Goal: Task Accomplishment & Management: Manage account settings

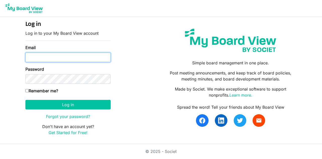
click at [34, 59] on input "Email" at bounding box center [67, 58] width 85 height 10
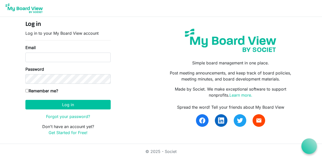
click at [42, 87] on form "Log in Log in to your My Board View account Email Password Remember me? Africa/…" at bounding box center [67, 78] width 85 height 115
click at [39, 57] on input "Email" at bounding box center [67, 58] width 85 height 10
type input "J"
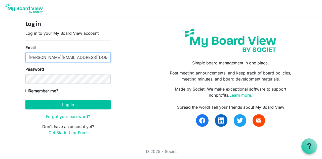
type input "[PERSON_NAME][EMAIL_ADDRESS][DOMAIN_NAME]"
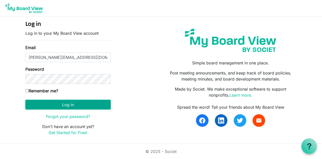
click at [87, 106] on button "Log in" at bounding box center [67, 105] width 85 height 10
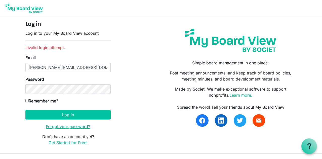
click at [77, 125] on link "Forgot your password?" at bounding box center [68, 126] width 44 height 5
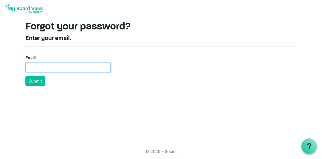
click at [40, 67] on input "Email" at bounding box center [67, 68] width 85 height 10
click at [54, 81] on html "Forgot your password? Enter your email. Email Submit © 2025 - Societ OK" at bounding box center [161, 79] width 322 height 159
click at [34, 66] on input "Email" at bounding box center [67, 68] width 85 height 10
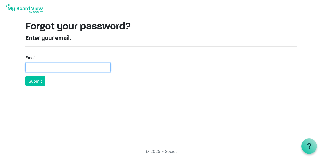
type input "J"
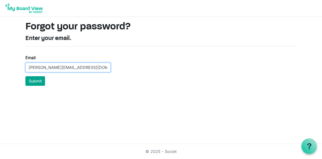
type input "john.chongo@mots.gov.zm"
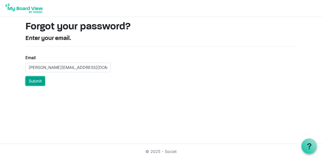
click at [40, 82] on button "Submit" at bounding box center [35, 81] width 20 height 10
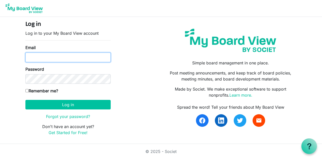
click at [51, 55] on input "Email" at bounding box center [67, 58] width 85 height 10
click at [45, 59] on input "Email" at bounding box center [67, 58] width 85 height 10
type input "[PERSON_NAME][EMAIL_ADDRESS][DOMAIN_NAME]"
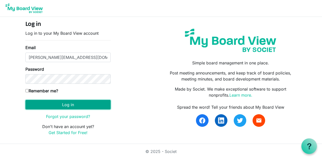
click at [69, 102] on button "Log in" at bounding box center [67, 105] width 85 height 10
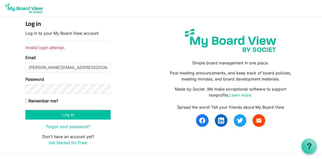
click at [73, 128] on p "Forgot your password?" at bounding box center [67, 126] width 85 height 6
click at [73, 128] on link "Forgot your password?" at bounding box center [68, 126] width 44 height 5
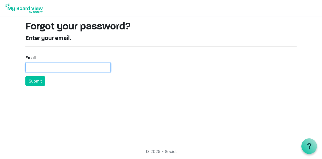
click at [28, 66] on input "Email" at bounding box center [67, 68] width 85 height 10
click at [31, 68] on input "Email" at bounding box center [67, 68] width 85 height 10
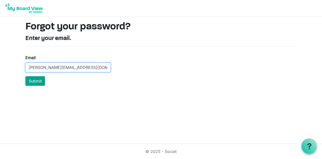
type input "john.chongo@mots.gov.zm"
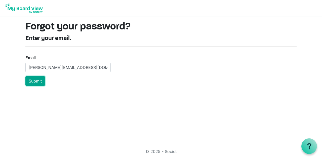
click at [33, 83] on button "Submit" at bounding box center [35, 81] width 20 height 10
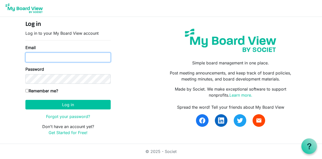
click at [31, 58] on input "Email" at bounding box center [67, 58] width 85 height 10
click at [127, 39] on div "Log in Log in to your My Board View account Email Password Remember me? Africa/…" at bounding box center [161, 80] width 279 height 119
click at [0, 152] on footer "© 2025 - Societ" at bounding box center [161, 151] width 322 height 15
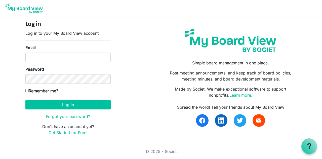
click at [0, 152] on footer "© 2025 - Societ" at bounding box center [161, 151] width 322 height 15
click at [31, 58] on input "Email" at bounding box center [67, 58] width 85 height 10
type input "jlchongo@yahoo.com"
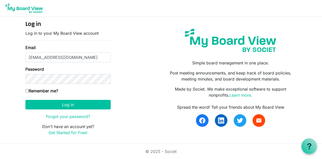
click at [38, 144] on div "© 2025 - Societ" at bounding box center [161, 151] width 287 height 15
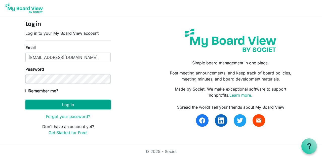
click at [90, 102] on button "Log in" at bounding box center [67, 105] width 85 height 10
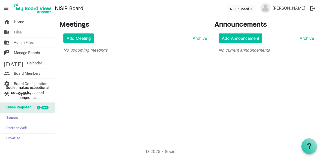
click at [150, 38] on div "Add Meeting Archive" at bounding box center [135, 38] width 144 height 10
click at [196, 37] on link "Archive" at bounding box center [199, 38] width 16 height 6
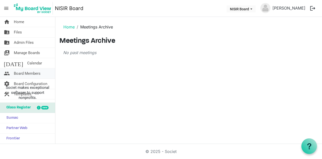
click at [27, 73] on span "Board Members" at bounding box center [27, 73] width 27 height 10
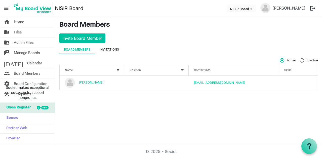
click at [116, 48] on div "Invitations" at bounding box center [109, 49] width 20 height 5
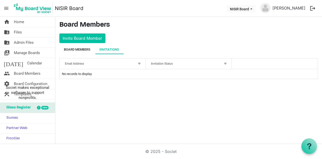
click at [72, 49] on div "Board Members" at bounding box center [77, 49] width 26 height 5
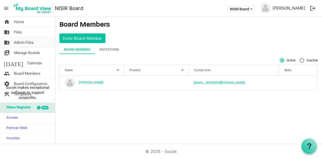
click at [23, 42] on span "Admin Files" at bounding box center [24, 42] width 20 height 10
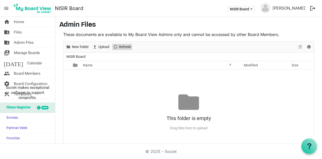
click at [120, 48] on span "Refresh" at bounding box center [124, 47] width 13 height 6
click at [0, 0] on div at bounding box center [0, 0] width 0 height 0
click at [20, 35] on span "Files" at bounding box center [18, 32] width 8 height 10
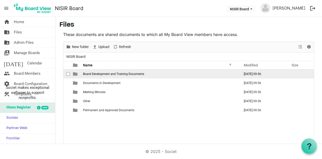
click at [112, 76] on td "Board Development and Training Documents" at bounding box center [159, 73] width 157 height 9
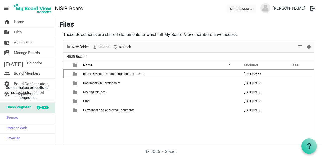
click at [0, 0] on div at bounding box center [0, 0] width 0 height 0
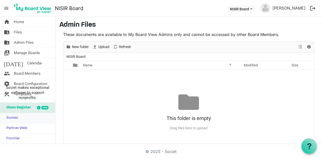
click at [19, 123] on link "Sumac" at bounding box center [27, 118] width 55 height 10
click at [23, 33] on link "folder_shared Files" at bounding box center [27, 32] width 55 height 10
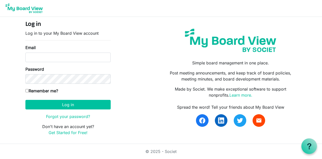
click at [33, 38] on form "Log in Log in to your My Board View account Email Password Remember me? [GEOGRA…" at bounding box center [67, 78] width 85 height 115
click at [33, 27] on h4 "Log in" at bounding box center [67, 24] width 85 height 7
click at [29, 55] on input "Email" at bounding box center [67, 58] width 85 height 10
type input "[EMAIL_ADDRESS][DOMAIN_NAME]"
click at [25, 100] on button "Log in" at bounding box center [67, 105] width 85 height 10
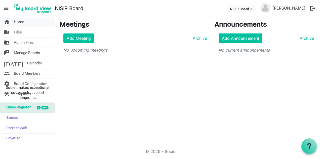
click at [21, 22] on span "Home" at bounding box center [19, 22] width 10 height 10
click at [41, 109] on div "new" at bounding box center [44, 108] width 7 height 4
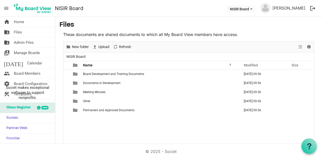
click at [85, 55] on span "NISIR Board" at bounding box center [75, 57] width 21 height 6
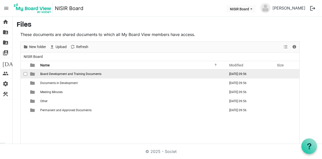
click at [261, 75] on td "[DATE] 09:56" at bounding box center [248, 73] width 48 height 9
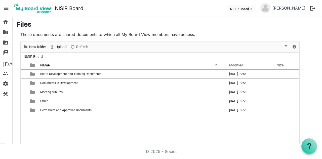
click at [7, 9] on span "menu" at bounding box center [7, 9] width 10 height 10
click at [312, 8] on button "logout" at bounding box center [312, 8] width 11 height 11
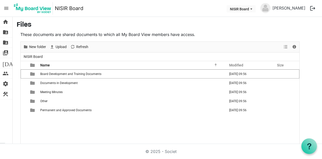
click at [312, 8] on button "logout" at bounding box center [312, 8] width 11 height 11
